Goal: Transaction & Acquisition: Book appointment/travel/reservation

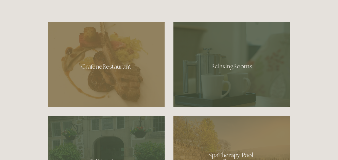
click at [101, 93] on div at bounding box center [106, 65] width 117 height 86
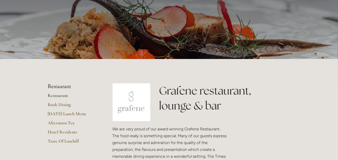
scroll to position [46, 0]
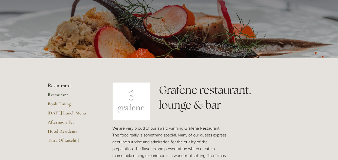
click at [63, 145] on link "Taste Of Losehill" at bounding box center [72, 142] width 48 height 9
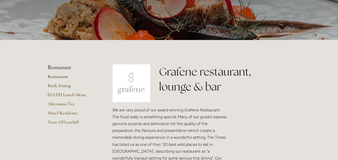
scroll to position [70, 0]
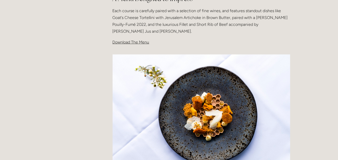
scroll to position [182, 0]
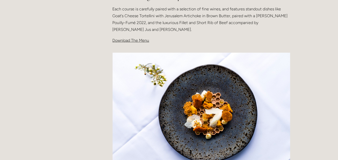
click at [135, 41] on span "Download The Menu" at bounding box center [131, 40] width 37 height 5
click at [134, 41] on span "Download The Menu" at bounding box center [131, 40] width 37 height 5
click at [135, 40] on span "Download The Menu" at bounding box center [131, 40] width 37 height 5
click at [132, 40] on span "Download The Menu" at bounding box center [131, 40] width 37 height 5
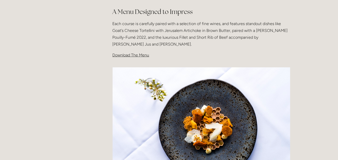
scroll to position [159, 0]
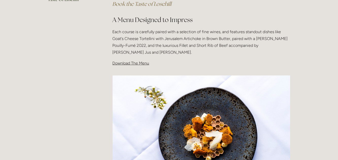
click at [137, 59] on div "Taste Of Losehill Embark on a Culinary Journey with our "Taste of Losehill" Exp…" at bounding box center [202, 4] width 178 height 125
click at [138, 62] on span "Download The Menu" at bounding box center [131, 63] width 37 height 5
click at [140, 60] on p "Download The Menu" at bounding box center [202, 63] width 178 height 7
click at [139, 63] on span "Download The Menu" at bounding box center [131, 63] width 37 height 5
click at [139, 66] on p "Download The Menu" at bounding box center [202, 63] width 178 height 7
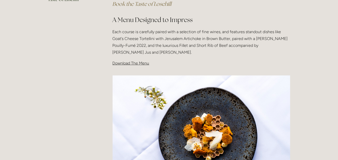
click at [139, 66] on p "Download The Menu" at bounding box center [202, 63] width 178 height 7
click at [132, 63] on span "Download The Menu" at bounding box center [131, 63] width 37 height 5
click at [132, 67] on p "Download The Menu" at bounding box center [202, 63] width 178 height 7
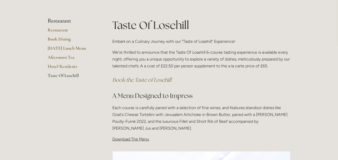
scroll to position [72, 0]
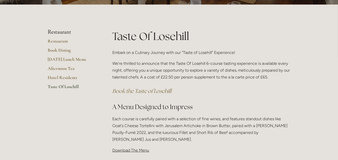
click at [134, 149] on span "Download The Menu" at bounding box center [131, 150] width 37 height 5
click at [137, 150] on span "Download The Menu" at bounding box center [131, 150] width 37 height 5
click at [136, 154] on p "Download The Menu" at bounding box center [202, 150] width 178 height 7
click at [137, 151] on span "Download The Menu" at bounding box center [131, 150] width 37 height 5
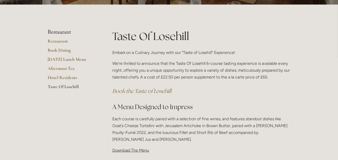
click at [136, 155] on div "Taste Of Losehill Embark on a Culinary Journey with our "Taste of Losehill" Exp…" at bounding box center [201, 94] width 187 height 130
click at [137, 152] on span "Download The Menu" at bounding box center [131, 150] width 37 height 5
click at [139, 153] on span "Download The Menu" at bounding box center [131, 150] width 37 height 5
click at [140, 153] on span "Download The Menu" at bounding box center [131, 150] width 37 height 5
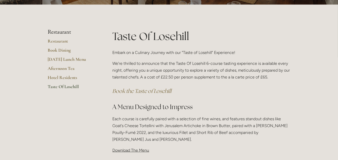
click at [143, 150] on span "Download The Menu" at bounding box center [131, 150] width 37 height 5
click at [145, 152] on span "Download The Menu" at bounding box center [131, 150] width 37 height 5
click at [66, 78] on link "Hotel Residents" at bounding box center [72, 79] width 48 height 9
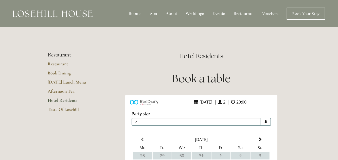
click at [62, 63] on link "Restaurant" at bounding box center [72, 65] width 48 height 9
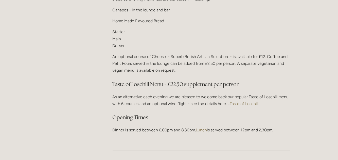
scroll to position [665, 0]
click at [241, 106] on link "Taste of Losehill" at bounding box center [244, 104] width 29 height 5
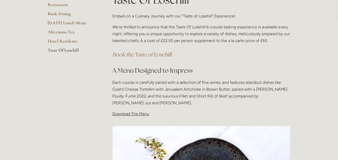
scroll to position [112, 0]
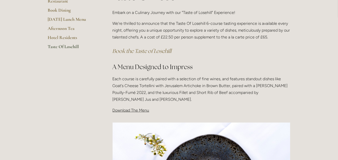
click at [135, 108] on p "Download The Menu" at bounding box center [202, 110] width 178 height 7
click at [133, 111] on span "Download The Menu" at bounding box center [131, 110] width 37 height 5
click at [134, 110] on span "Download The Menu" at bounding box center [131, 110] width 37 height 5
click at [132, 111] on span "Download The Menu" at bounding box center [131, 110] width 37 height 5
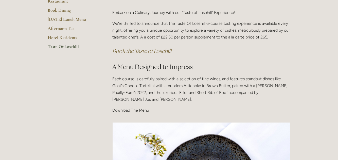
click at [132, 111] on span "Download The Menu" at bounding box center [131, 110] width 37 height 5
click at [139, 110] on span "Download The Menu" at bounding box center [131, 110] width 37 height 5
click at [147, 113] on span "Download The Menu" at bounding box center [131, 110] width 37 height 5
click at [150, 109] on p "Download The Menu" at bounding box center [202, 110] width 178 height 7
click at [148, 108] on span "Download The Menu" at bounding box center [131, 110] width 37 height 5
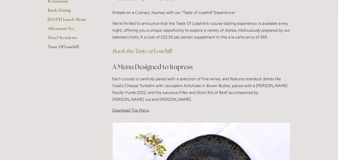
click at [146, 110] on span "Download The Menu" at bounding box center [131, 110] width 37 height 5
click at [138, 115] on div "Taste Of Losehill Embark on a Culinary Journey with our "Taste of Losehill" Exp…" at bounding box center [201, 54] width 187 height 130
click at [138, 110] on span "Download The Menu" at bounding box center [131, 110] width 37 height 5
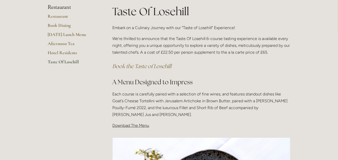
scroll to position [94, 0]
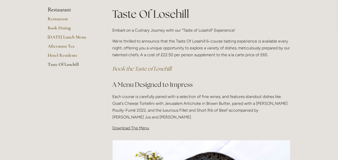
click at [127, 130] on span "Download The Menu" at bounding box center [131, 128] width 37 height 5
click at [182, 133] on div "Taste Of Losehill Embark on a Culinary Journey with our "Taste of Losehill" Exp…" at bounding box center [201, 72] width 187 height 130
click at [138, 128] on span "Download The Menu" at bounding box center [131, 128] width 37 height 5
click at [125, 131] on p "Download The Menu" at bounding box center [202, 128] width 178 height 7
click at [130, 128] on span "Download The Menu" at bounding box center [131, 128] width 37 height 5
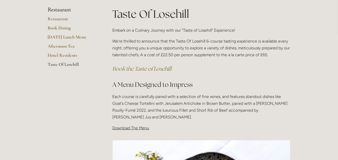
click at [131, 128] on span "Download The Menu" at bounding box center [131, 128] width 37 height 5
click at [133, 129] on span "Download The Menu" at bounding box center [131, 128] width 37 height 5
click at [131, 131] on p "Download The Menu" at bounding box center [202, 128] width 178 height 7
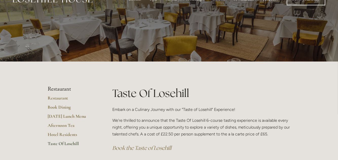
scroll to position [17, 0]
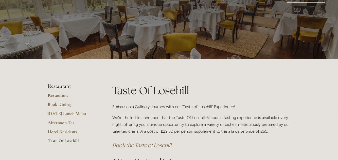
click at [77, 112] on link "[DATE] Lunch Menu" at bounding box center [72, 115] width 48 height 9
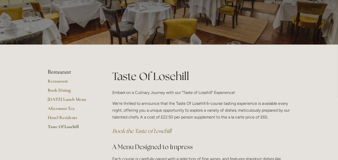
scroll to position [42, 0]
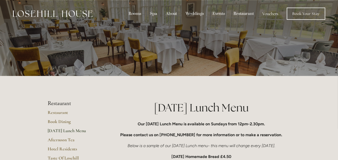
click at [63, 112] on link "Restaurant" at bounding box center [72, 114] width 48 height 9
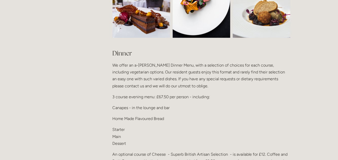
scroll to position [571, 0]
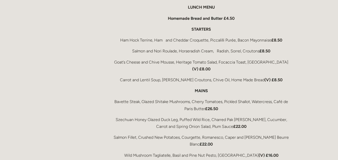
scroll to position [860, 0]
click at [0, 103] on div "Rooms Rooms Your Stay Book a stay Offers Spa" at bounding box center [169, 98] width 338 height 1917
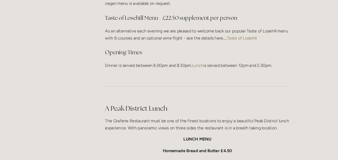
scroll to position [718, 0]
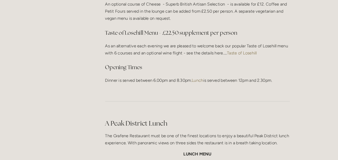
click at [249, 54] on link "Taste of Losehill" at bounding box center [244, 51] width 29 height 5
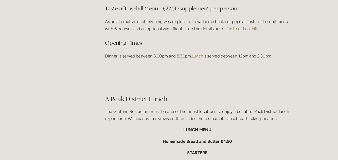
scroll to position [735, 0]
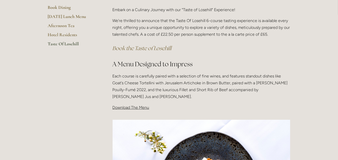
scroll to position [114, 0]
click at [135, 108] on span "Download The Menu" at bounding box center [131, 108] width 37 height 5
click at [137, 110] on p "Download The Menu" at bounding box center [202, 108] width 178 height 7
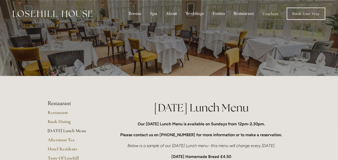
scroll to position [1, 0]
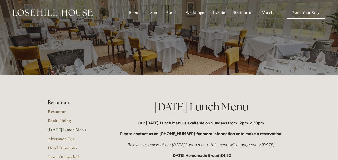
click at [61, 110] on link "Restaurant" at bounding box center [72, 113] width 48 height 9
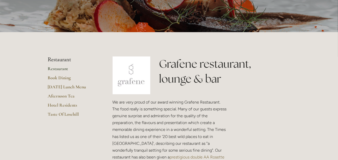
scroll to position [70, 0]
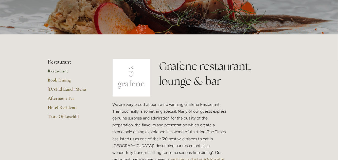
click at [60, 80] on link "Book Dining" at bounding box center [72, 81] width 48 height 9
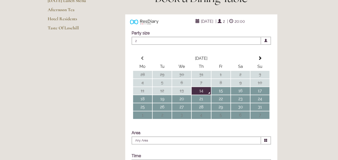
scroll to position [89, 0]
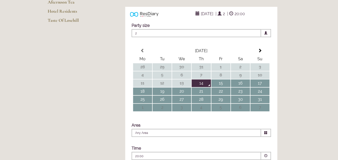
click at [139, 37] on span "2" at bounding box center [197, 33] width 130 height 8
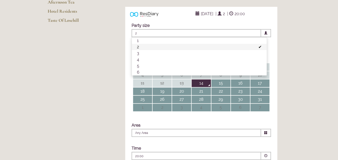
click at [139, 57] on li "3" at bounding box center [199, 53] width 135 height 6
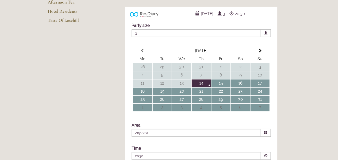
click at [181, 95] on td "20" at bounding box center [181, 92] width 19 height 8
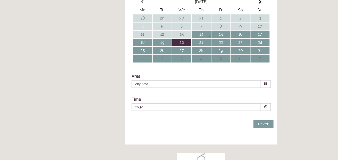
scroll to position [140, 0]
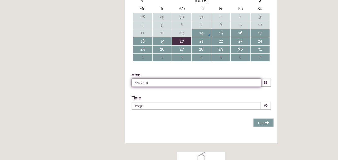
click at [149, 87] on input "Any Area" at bounding box center [197, 83] width 130 height 8
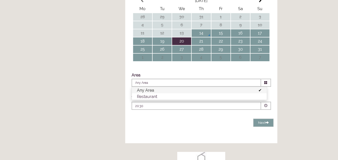
click at [156, 100] on li "Restaurant" at bounding box center [199, 97] width 135 height 6
type input "Restaurant"
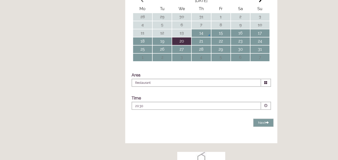
click at [153, 109] on p "20:30" at bounding box center [181, 106] width 92 height 5
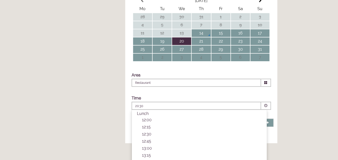
scroll to position [49, 0]
click at [151, 151] on p "13:00" at bounding box center [202, 148] width 120 height 5
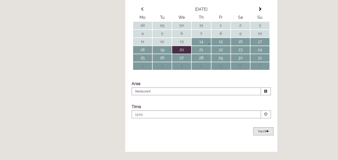
click at [266, 136] on button "Next Loading..." at bounding box center [264, 132] width 20 height 8
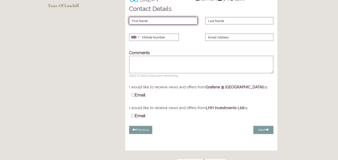
click at [136, 25] on input "First Name" at bounding box center [163, 21] width 69 height 8
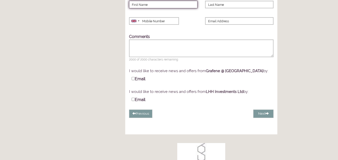
scroll to position [122, 0]
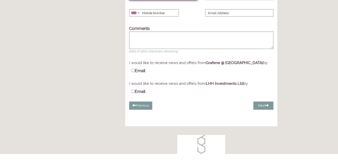
type input "Nigel"
click at [214, 6] on input "Last Name" at bounding box center [239, 3] width 69 height 8
type input "Hitchin"
click at [223, 6] on input "Hitchin" at bounding box center [239, 3] width 69 height 8
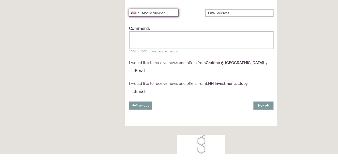
click at [142, 23] on input "Mobile Number" at bounding box center [154, 19] width 50 height 8
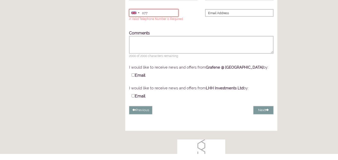
type input "07799067747"
click at [165, 23] on input "07799067747" at bounding box center [154, 19] width 50 height 8
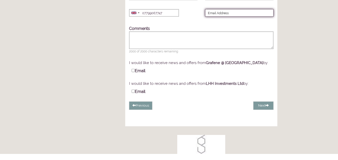
click at [210, 23] on input "Email Address" at bounding box center [239, 19] width 69 height 8
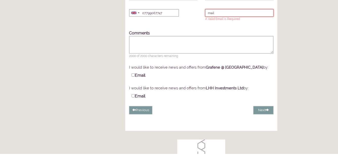
type input "mail@nijil.plus.com"
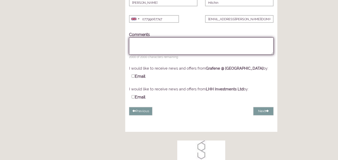
click at [137, 54] on textarea "Comments" at bounding box center [201, 46] width 145 height 17
type textarea "No chilli !"
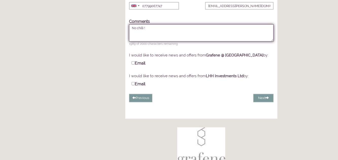
scroll to position [137, 0]
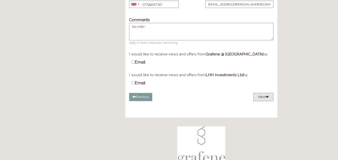
click at [266, 102] on button "Next" at bounding box center [264, 97] width 20 height 8
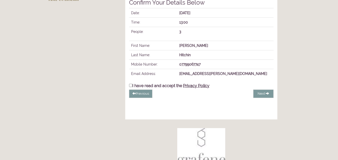
click at [132, 87] on input "I have read and accept the Privacy Policy" at bounding box center [130, 85] width 3 height 3
checkbox input "true"
click at [256, 96] on span "Complete Booking" at bounding box center [251, 94] width 29 height 4
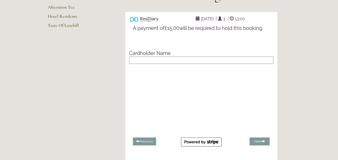
scroll to position [86, 0]
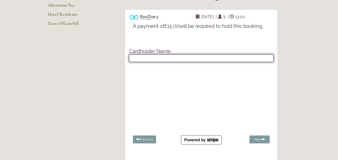
click at [135, 62] on input "text" at bounding box center [201, 59] width 145 height 8
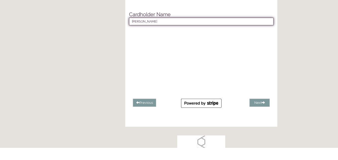
scroll to position [111, 0]
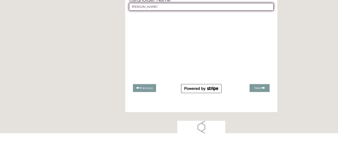
type input "Mr. Nigel Hitchin"
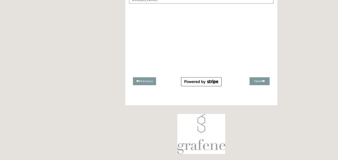
scroll to position [145, 0]
click at [263, 82] on span at bounding box center [263, 80] width 3 height 3
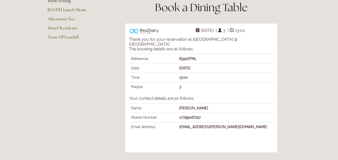
scroll to position [74, 0]
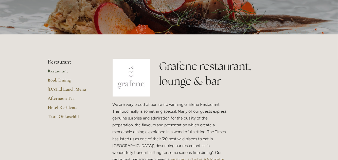
scroll to position [70, 0]
